Goal: Information Seeking & Learning: Understand process/instructions

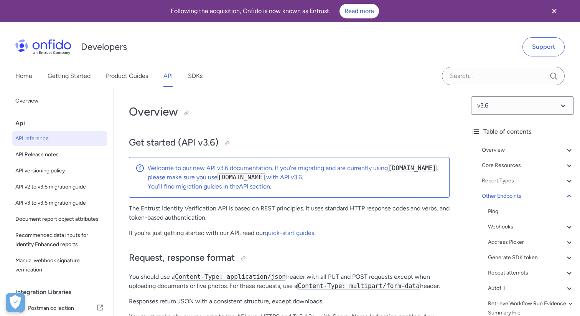
select select "http"
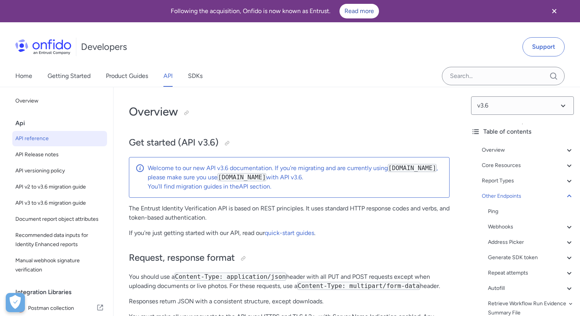
select select "http"
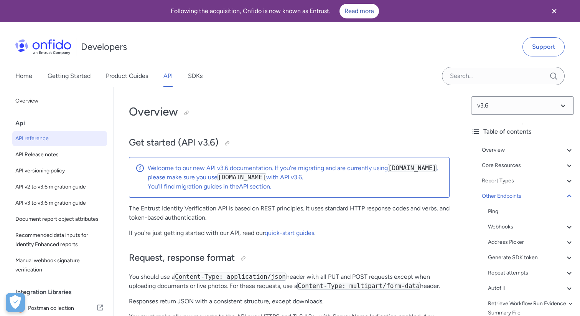
select select "http"
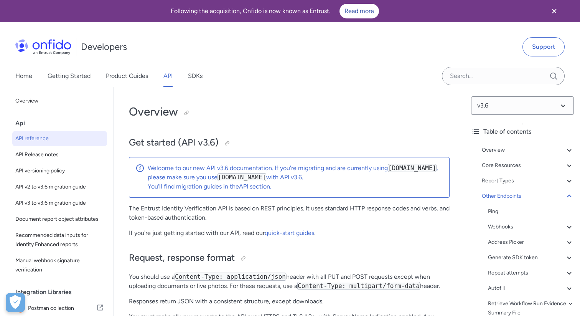
select select "http"
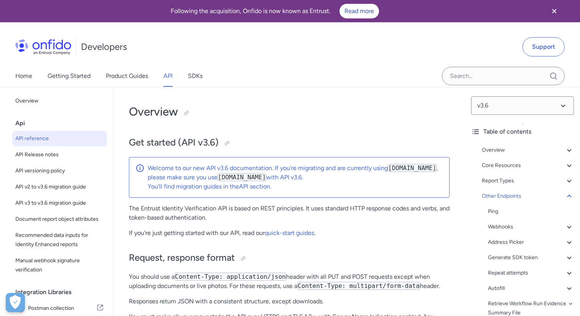
select select "http"
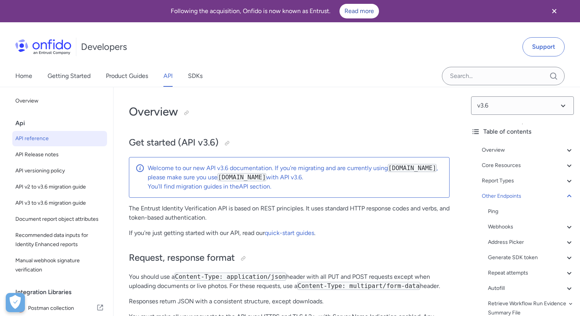
select select "http"
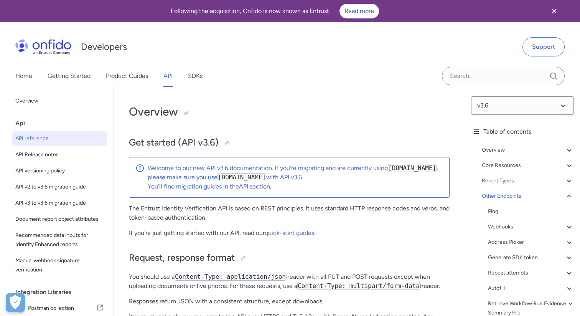
select select "http"
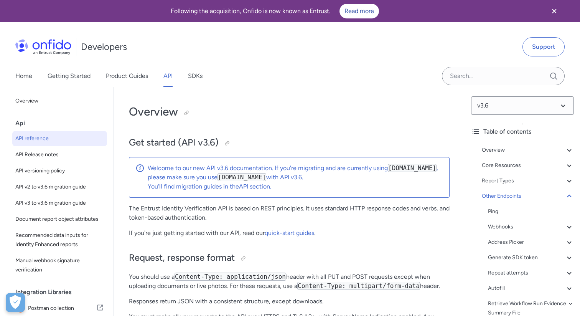
select select "http"
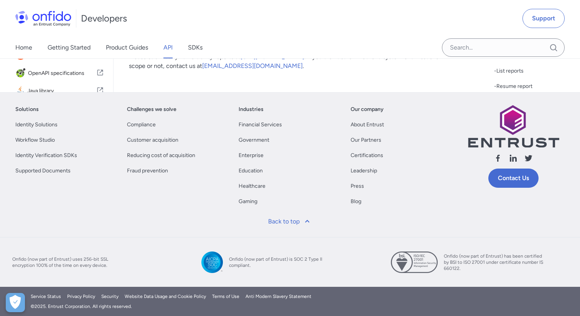
scroll to position [87808, 0]
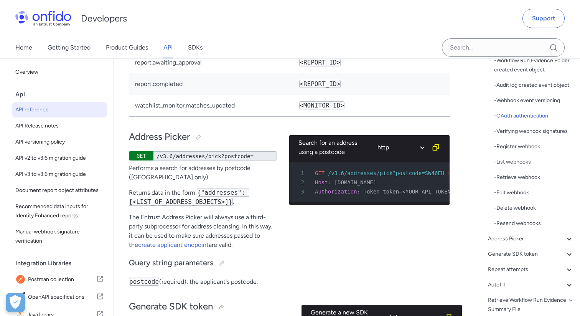
scroll to position [73385, 0]
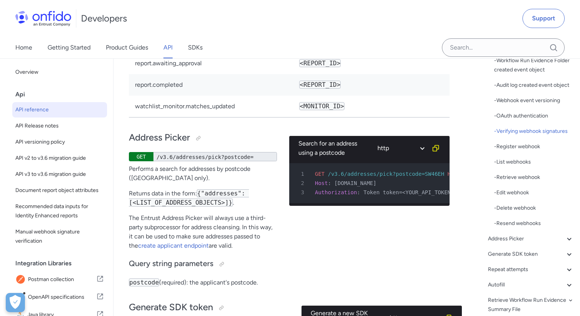
select select "javascript"
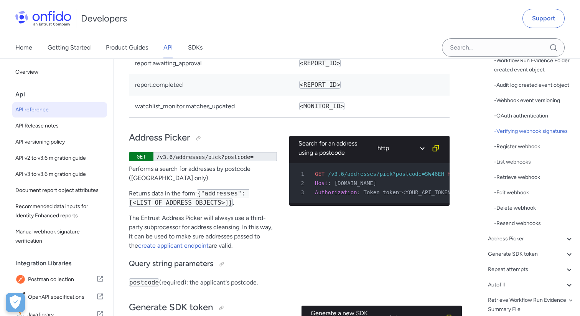
select select "javascript"
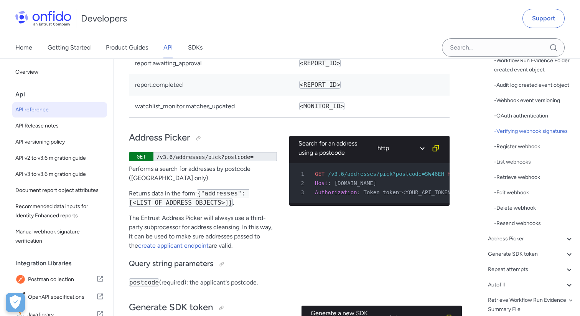
select select "javascript"
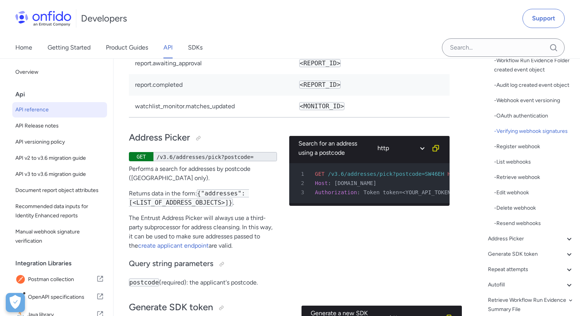
select select "javascript"
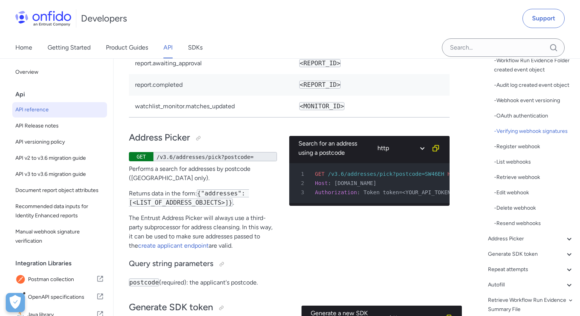
select select "javascript"
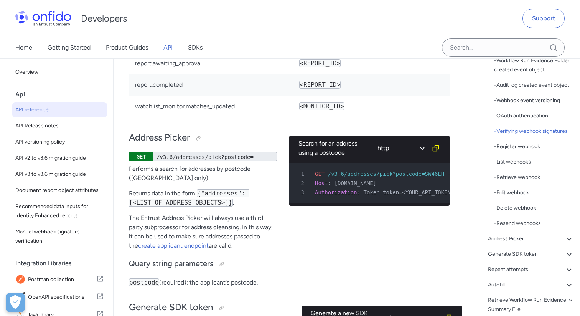
select select "javascript"
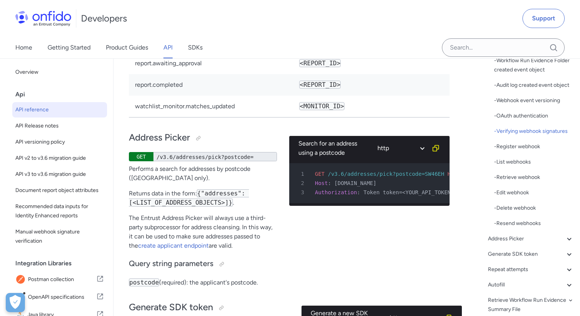
select select "javascript"
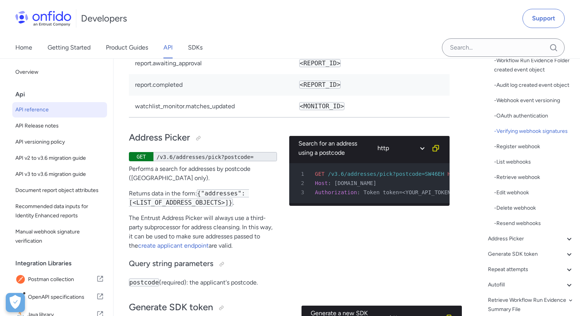
select select "javascript"
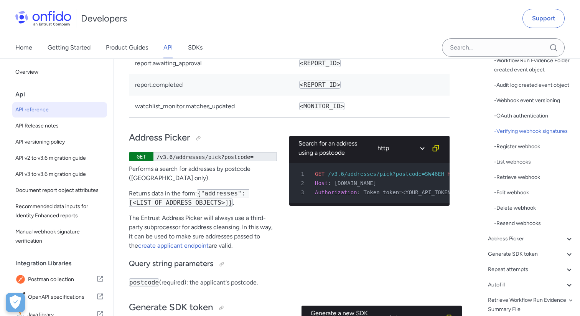
select select "javascript"
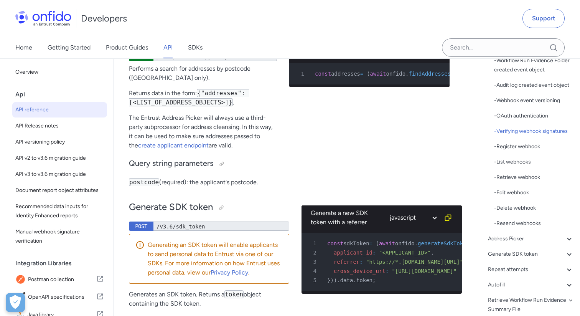
scroll to position [0, 0]
click at [470, 50] on input "Onfido search input field" at bounding box center [503, 47] width 123 height 18
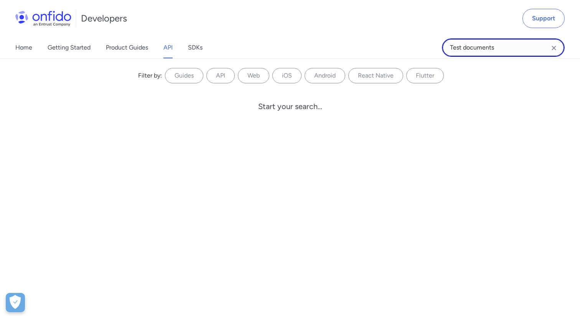
type input "Test documents"
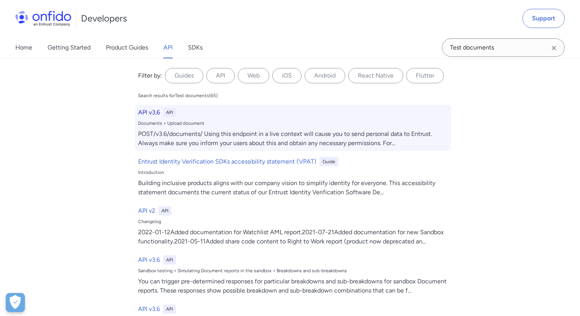
click at [152, 111] on h6 "API v3.6" at bounding box center [149, 112] width 22 height 9
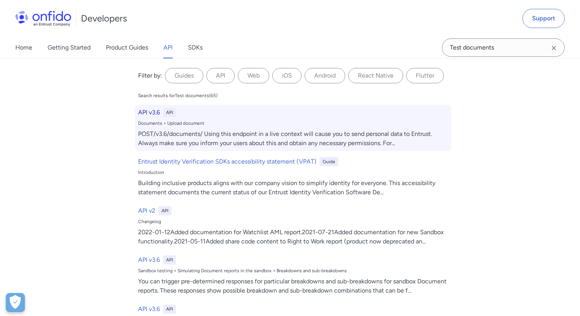
click at [152, 111] on h6 "API v3.6" at bounding box center [149, 112] width 22 height 9
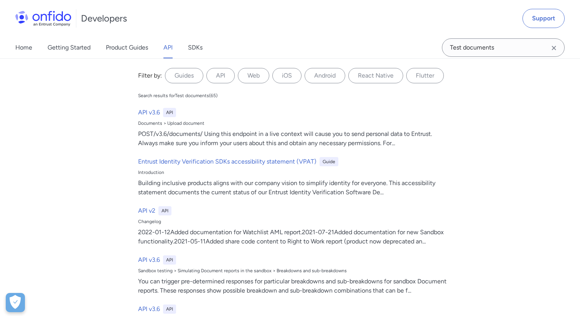
click at [165, 48] on link "API" at bounding box center [168, 47] width 9 height 21
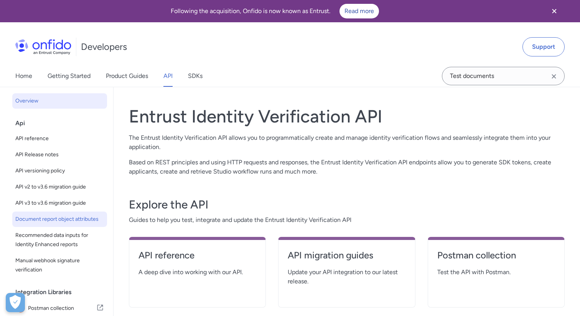
click at [63, 219] on span "Document report object attributes" at bounding box center [59, 219] width 89 height 9
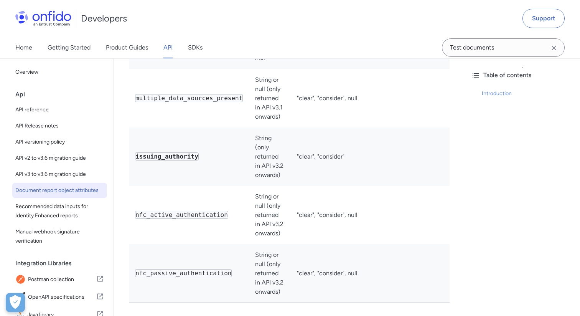
scroll to position [3427, 0]
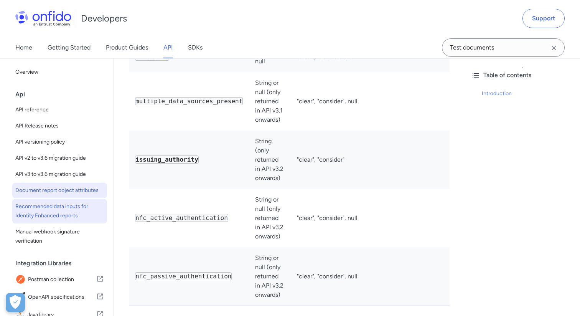
click at [78, 206] on span "Recommended data inputs for Identity Enhanced reports" at bounding box center [59, 211] width 89 height 18
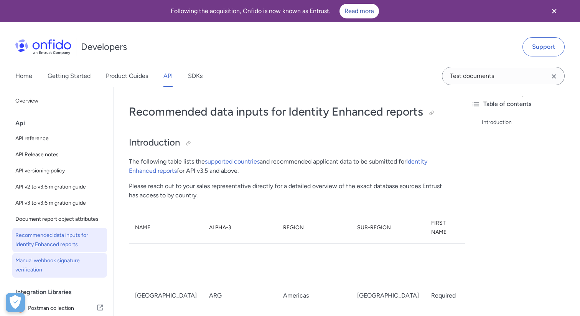
click at [59, 260] on span "Manual webhook signature verification" at bounding box center [59, 265] width 89 height 18
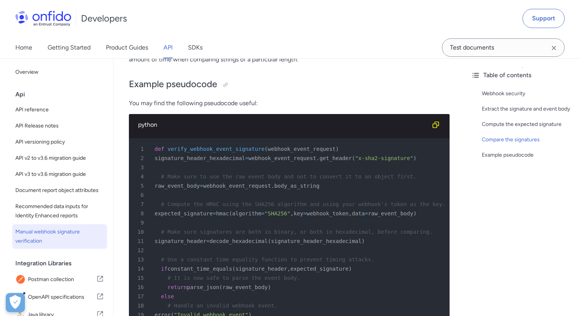
scroll to position [336, 0]
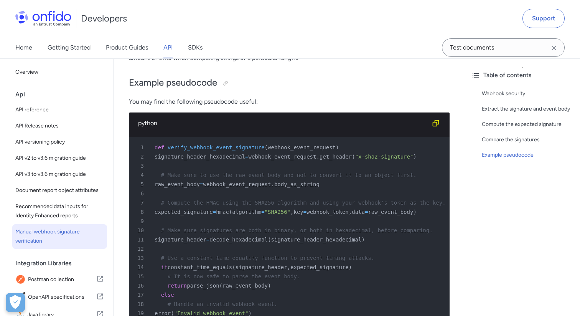
click at [155, 127] on div "python" at bounding box center [283, 123] width 290 height 9
click at [154, 125] on div "python" at bounding box center [283, 123] width 290 height 9
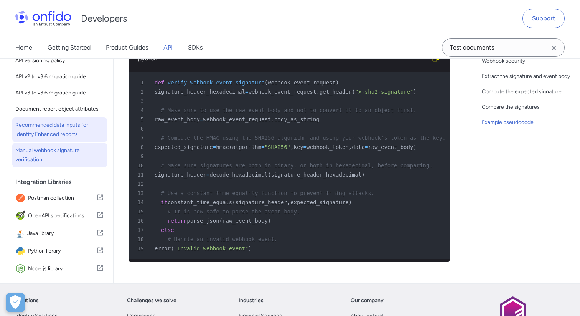
scroll to position [0, 0]
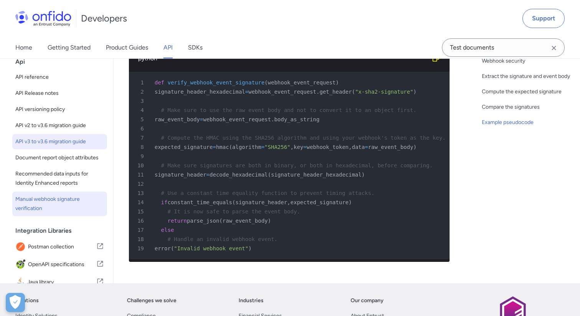
click at [70, 145] on span "API v3 to v3.6 migration guide" at bounding box center [59, 141] width 89 height 9
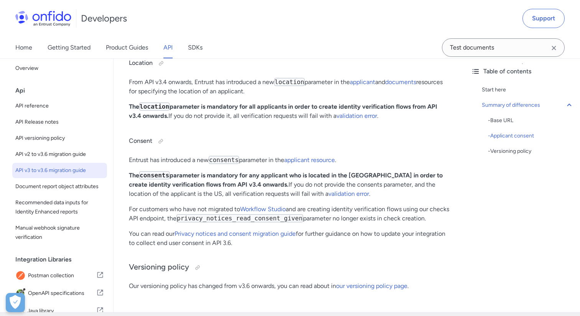
scroll to position [303, 0]
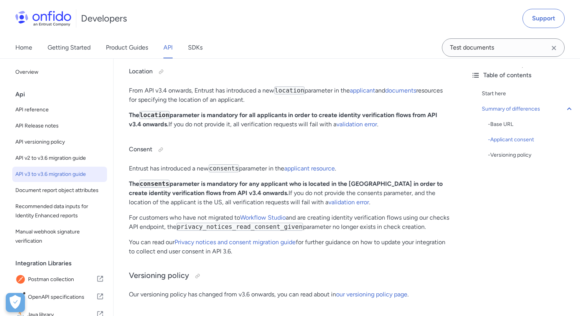
click at [556, 50] on icon "Clear search field button" at bounding box center [554, 47] width 9 height 9
click at [47, 110] on span "API reference" at bounding box center [59, 109] width 89 height 9
select select "http"
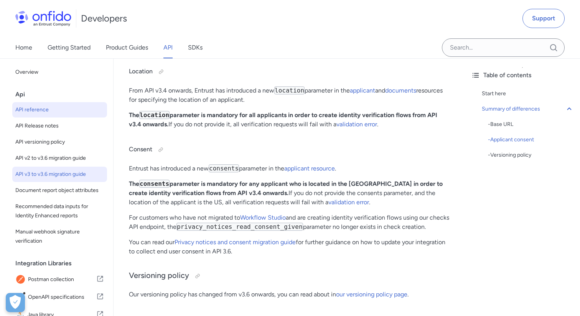
select select "http"
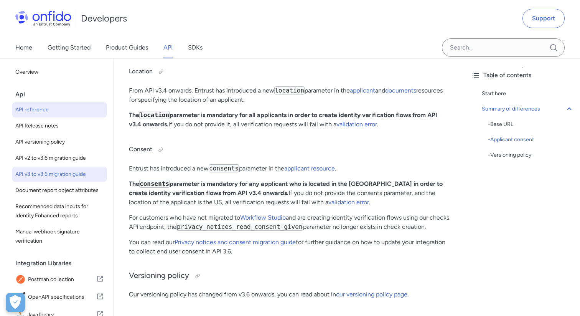
select select "http"
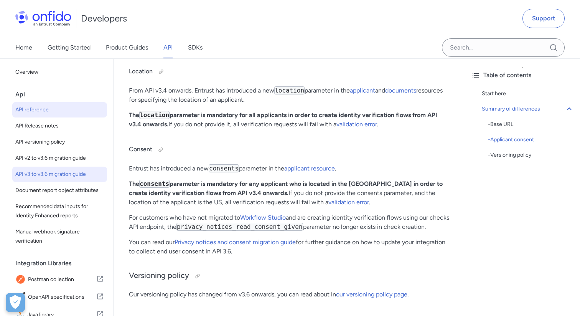
select select "http"
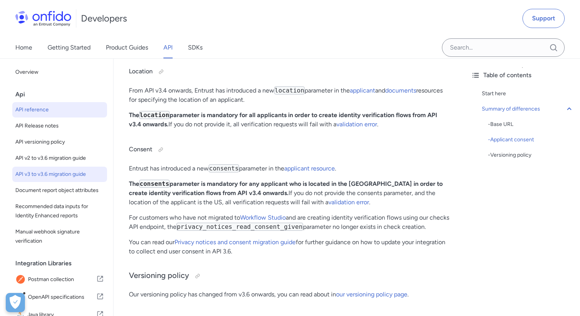
select select "http"
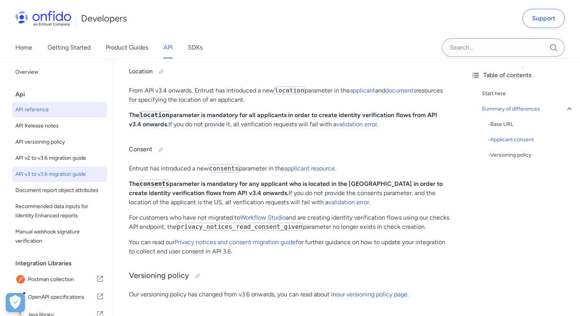
select select "http"
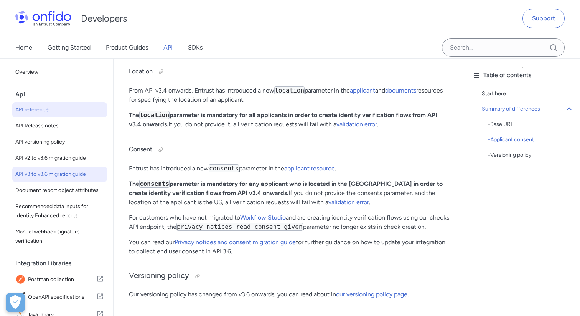
select select "http"
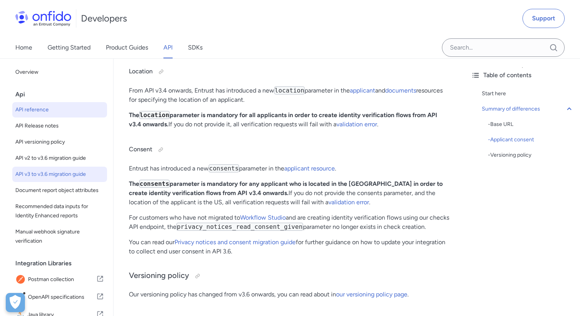
select select "http"
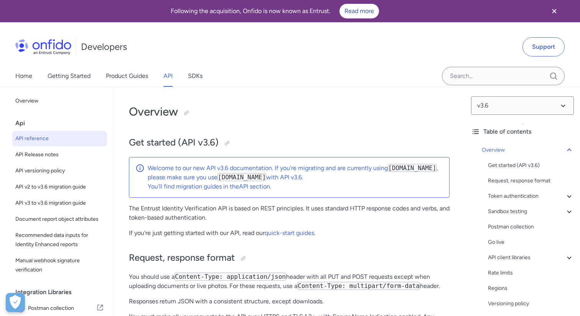
click at [22, 122] on div "Api" at bounding box center [62, 123] width 95 height 15
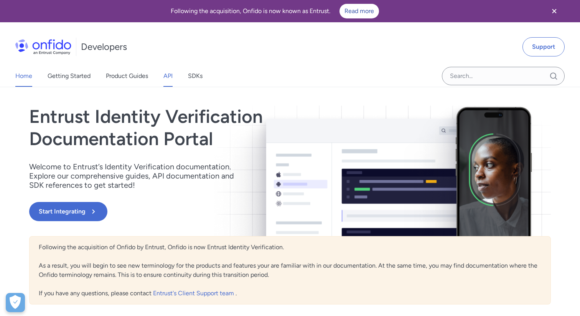
click at [172, 73] on link "API" at bounding box center [168, 75] width 9 height 21
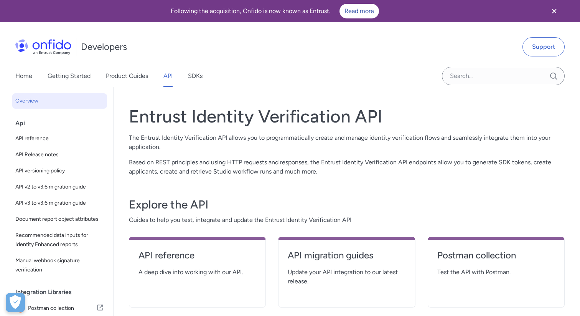
click at [46, 46] on img at bounding box center [43, 46] width 56 height 15
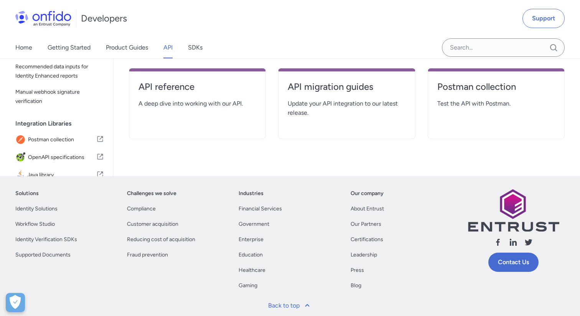
scroll to position [169, 0]
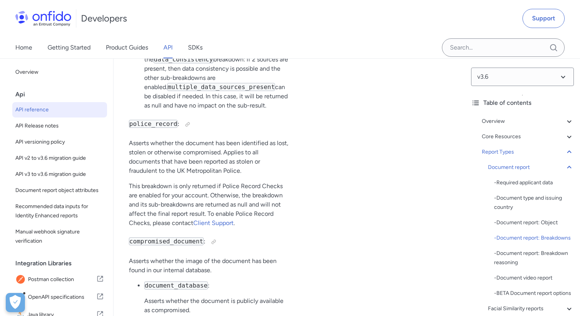
scroll to position [34774, 0]
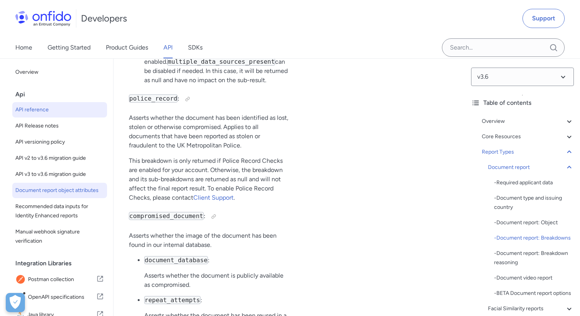
click at [75, 190] on span "Document report object attributes" at bounding box center [59, 190] width 89 height 9
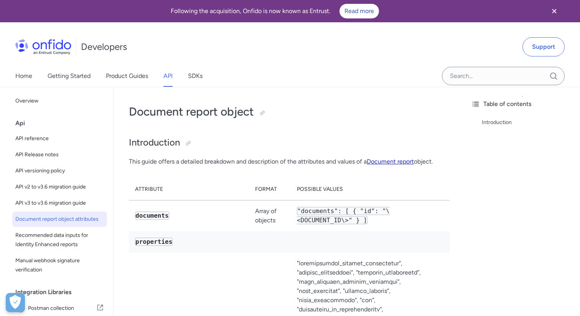
click at [403, 161] on link "Document report" at bounding box center [390, 161] width 47 height 7
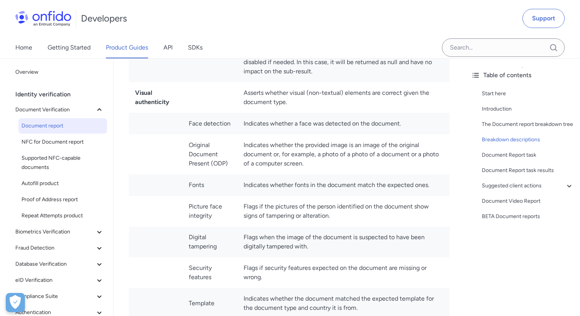
scroll to position [2809, 0]
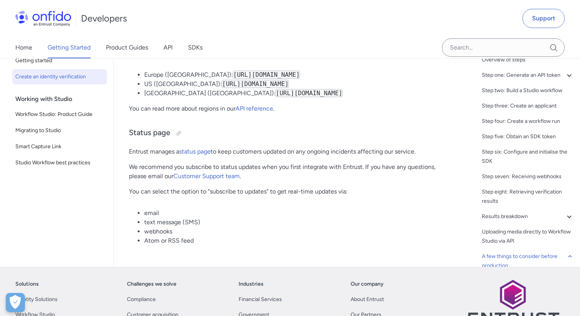
scroll to position [3936, 0]
click at [198, 180] on link "Customer Support team" at bounding box center [207, 176] width 66 height 7
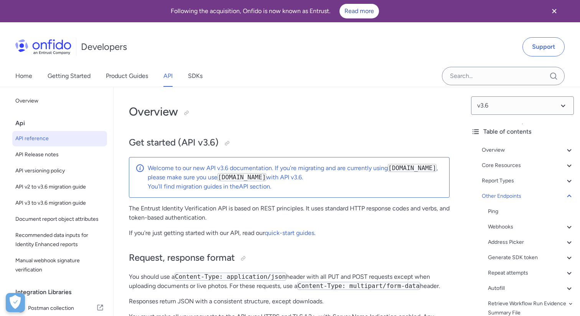
select select "http"
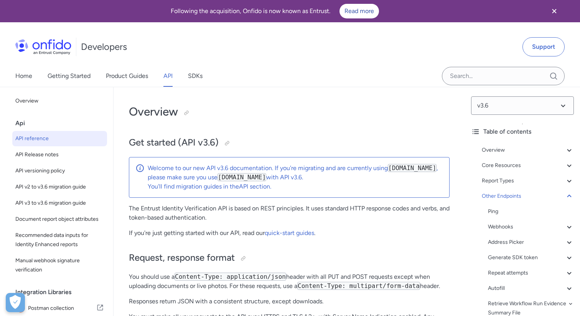
select select "http"
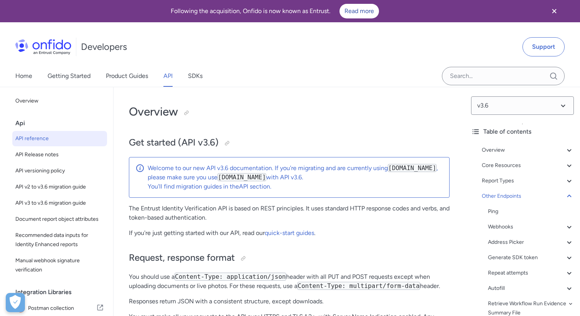
select select "http"
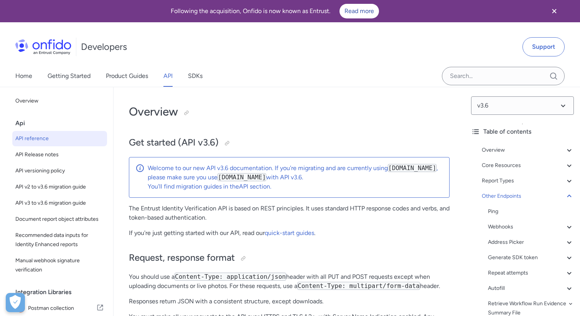
select select "http"
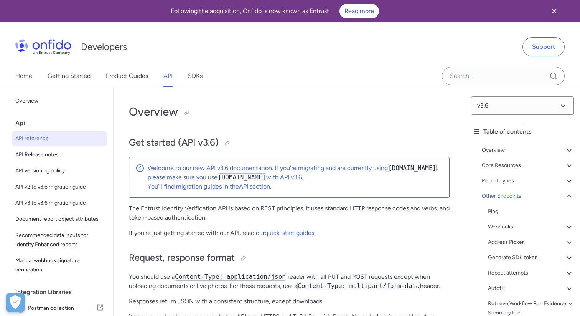
select select "http"
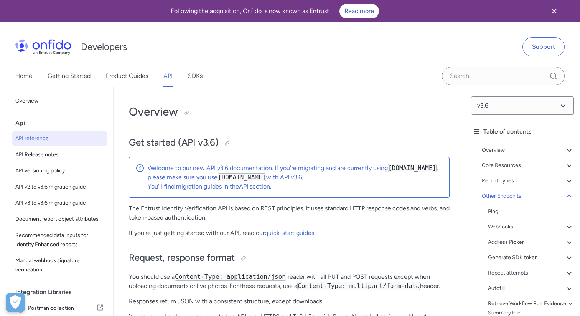
select select "http"
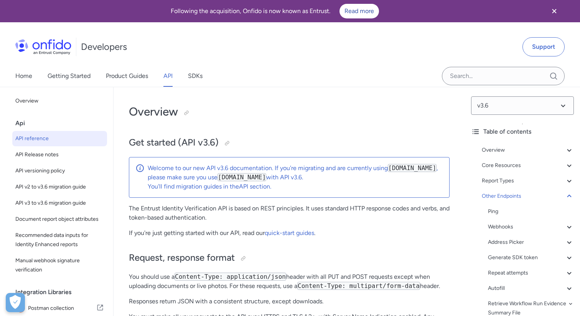
select select "http"
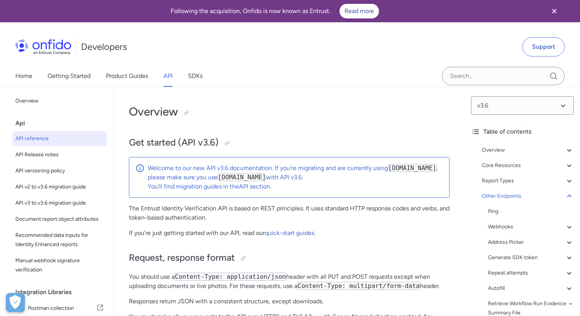
select select "http"
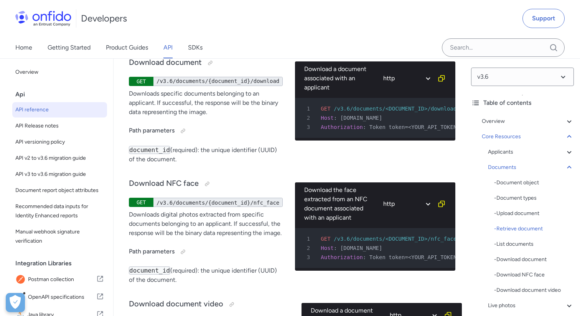
scroll to position [15724, 0]
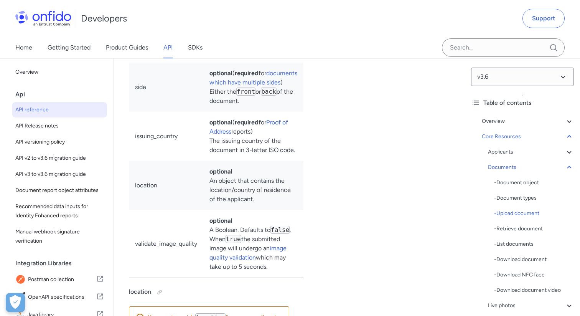
scroll to position [14630, 0]
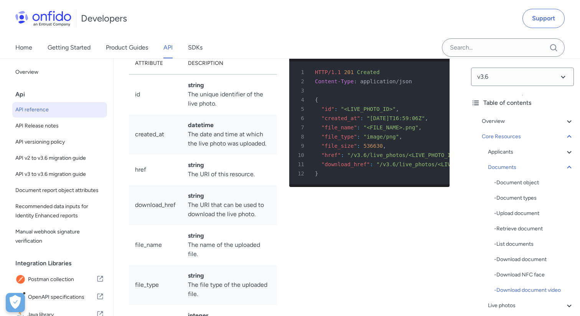
scroll to position [16009, 0]
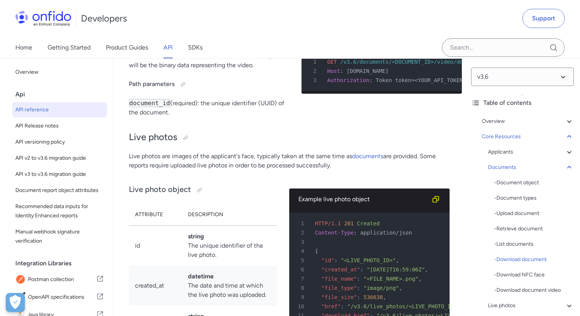
drag, startPoint x: 157, startPoint y: 127, endPoint x: 281, endPoint y: 126, distance: 124.8
copy div "/v3.6/documents/{document_id}/download"
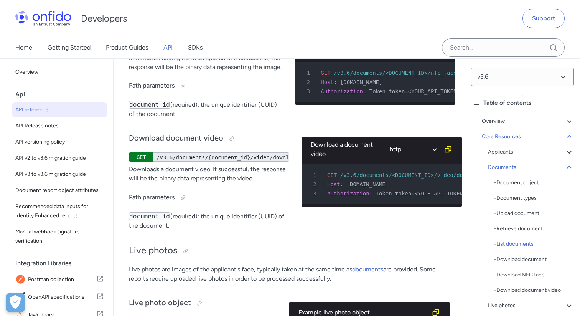
scroll to position [15899, 0]
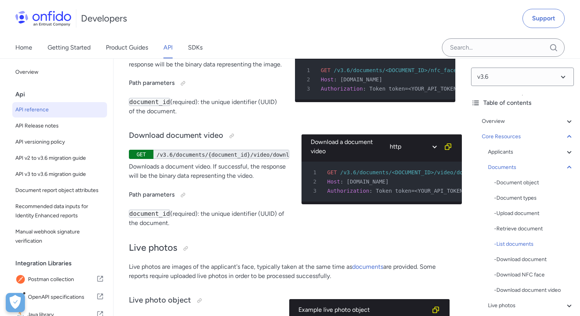
drag, startPoint x: 157, startPoint y: 238, endPoint x: 238, endPoint y: 236, distance: 80.6
copy div "/v3.6/documents/{document_id}/download"
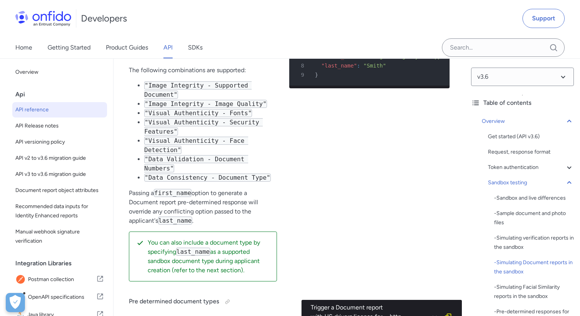
scroll to position [2295, 0]
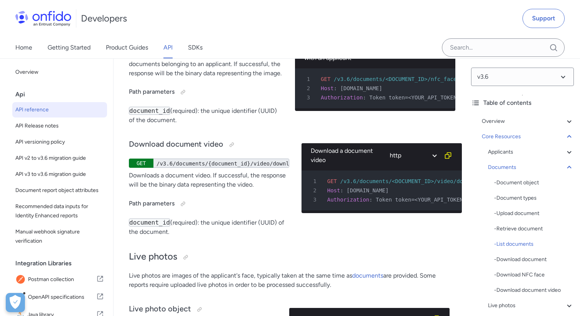
scroll to position [15921, 0]
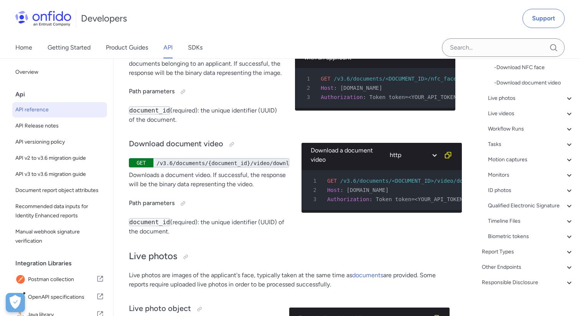
scroll to position [215, 0]
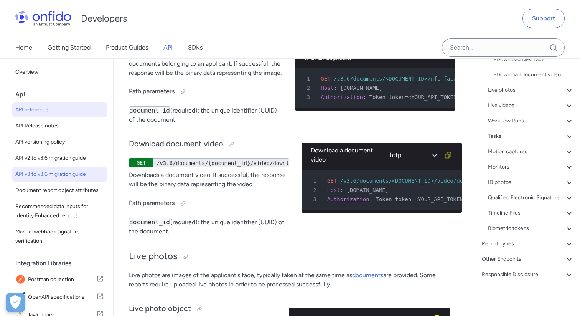
click at [62, 176] on span "API v3 to v3.6 migration guide" at bounding box center [59, 174] width 89 height 9
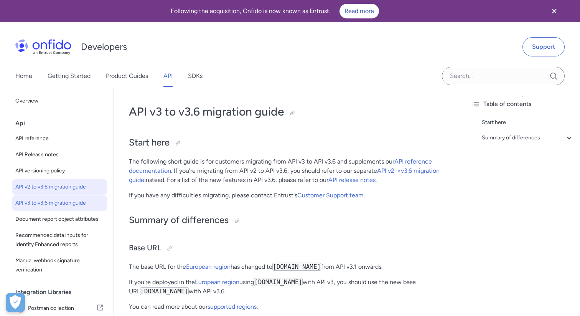
click at [53, 190] on span "API v2 to v3.6 migration guide" at bounding box center [59, 186] width 89 height 9
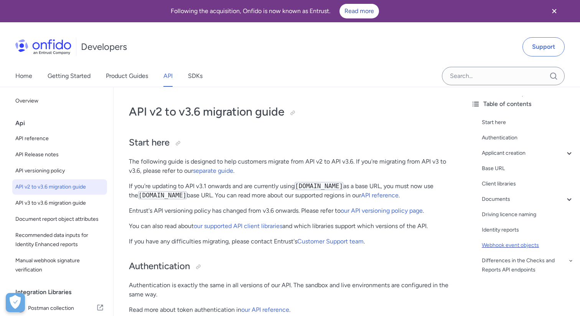
click at [497, 243] on div "Webhook event objects" at bounding box center [528, 245] width 92 height 9
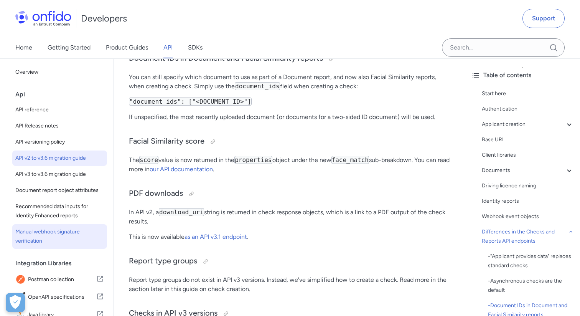
click at [80, 245] on span "Manual webhook signature verification" at bounding box center [59, 236] width 89 height 18
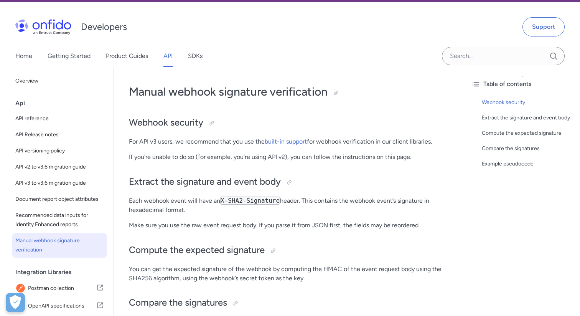
scroll to position [17, 0]
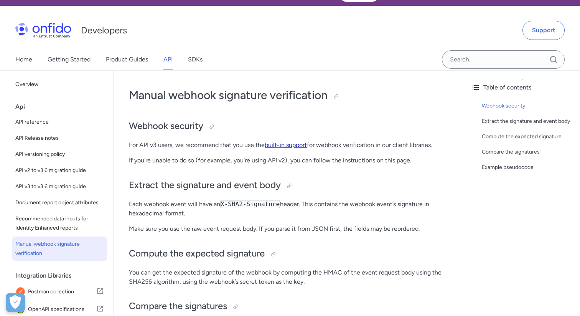
click at [280, 144] on link "built-in support" at bounding box center [286, 144] width 42 height 7
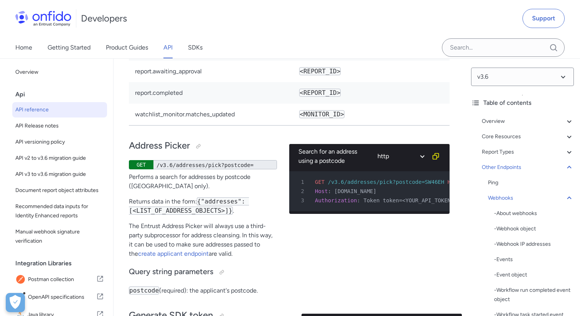
select select "javascript"
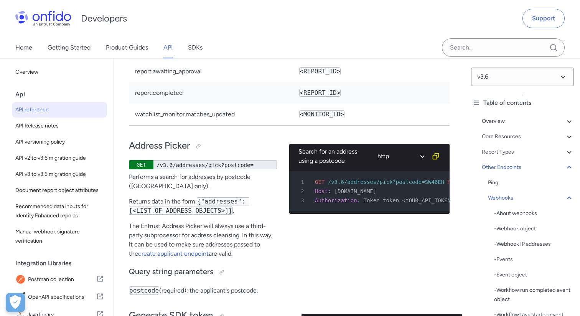
select select "javascript"
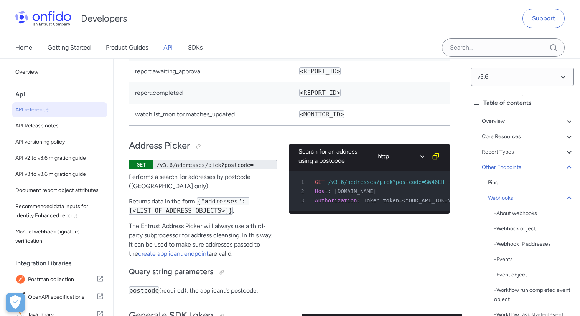
select select "javascript"
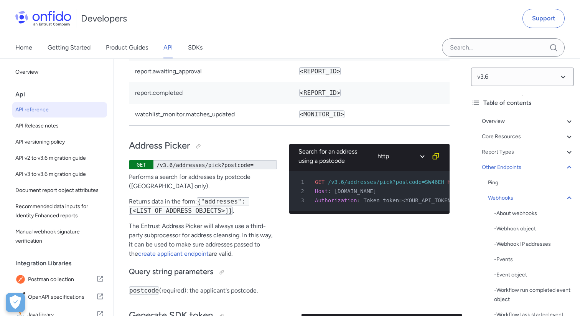
select select "javascript"
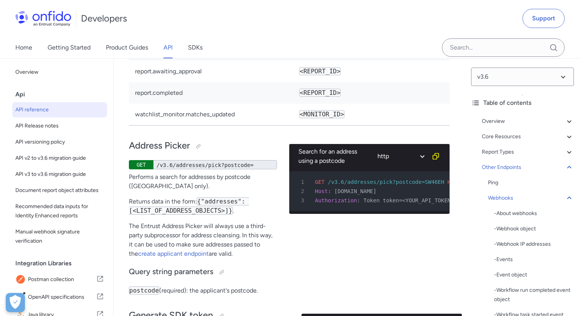
select select "javascript"
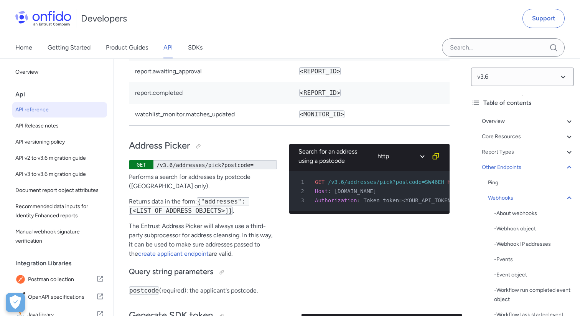
select select "javascript"
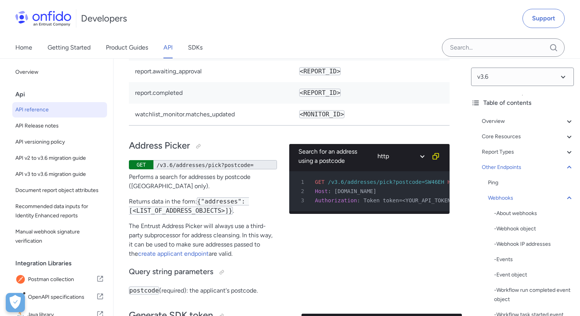
select select "javascript"
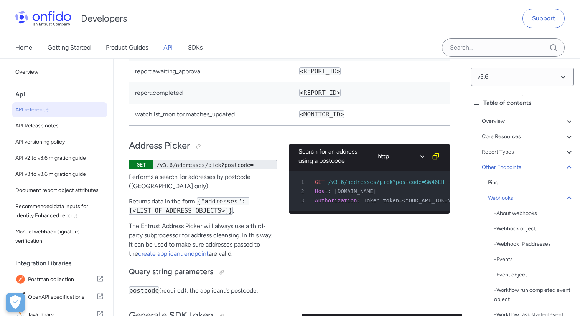
select select "javascript"
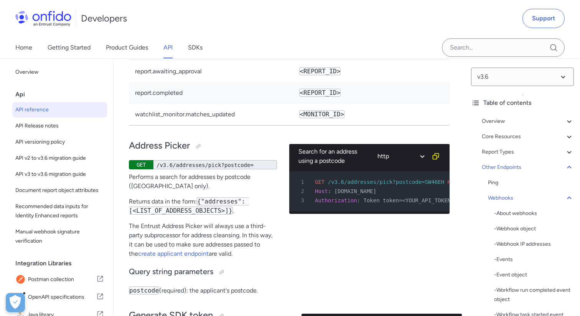
select select "javascript"
